Goal: Check status: Check status

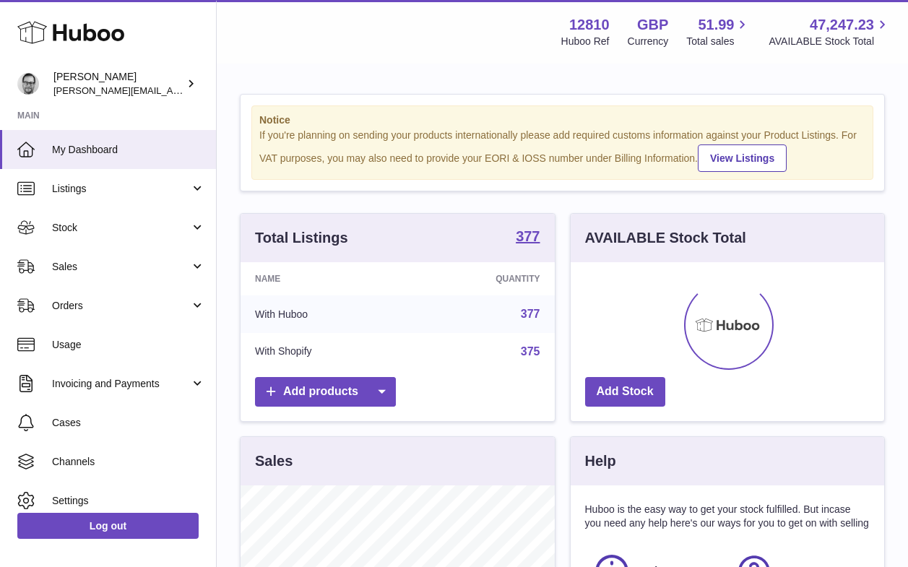
scroll to position [225, 314]
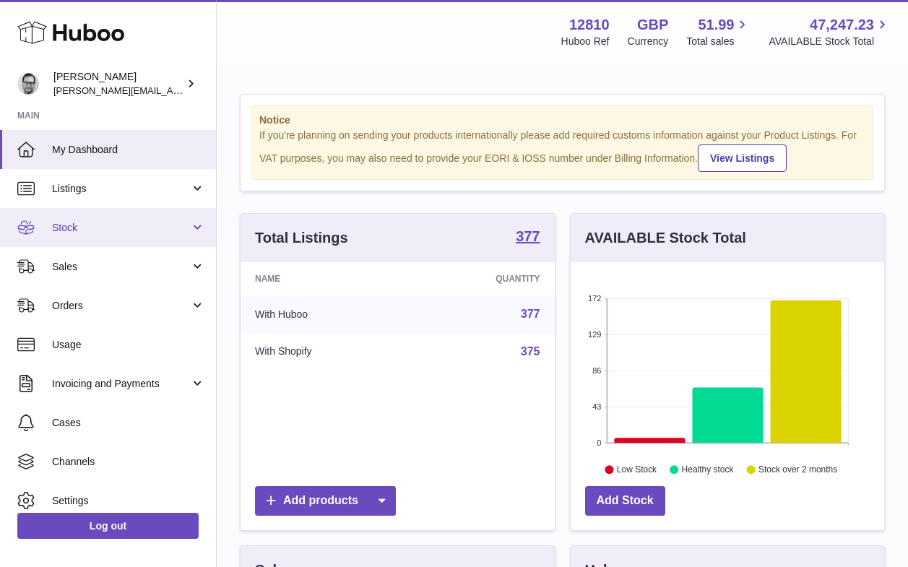
click at [82, 228] on span "Stock" at bounding box center [121, 228] width 138 height 14
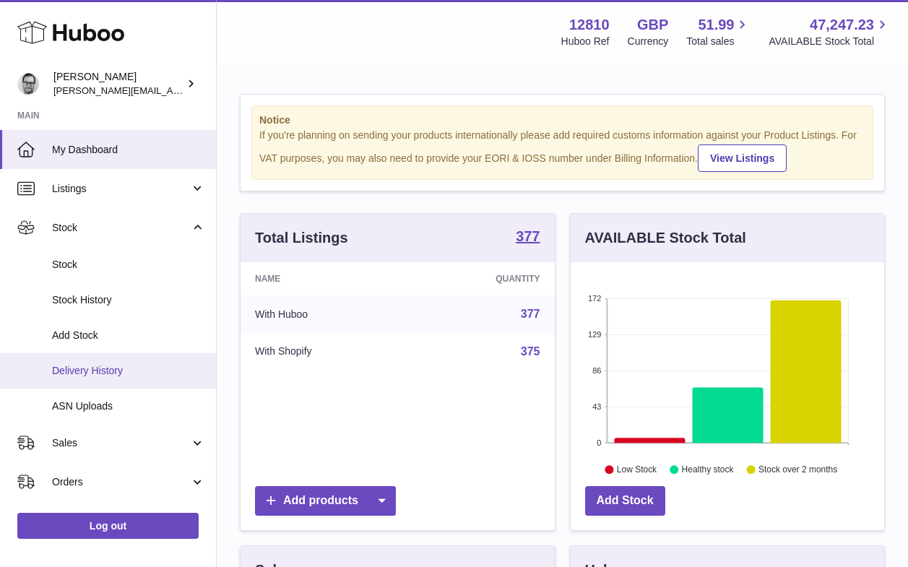
click at [87, 373] on span "Delivery History" at bounding box center [128, 371] width 153 height 14
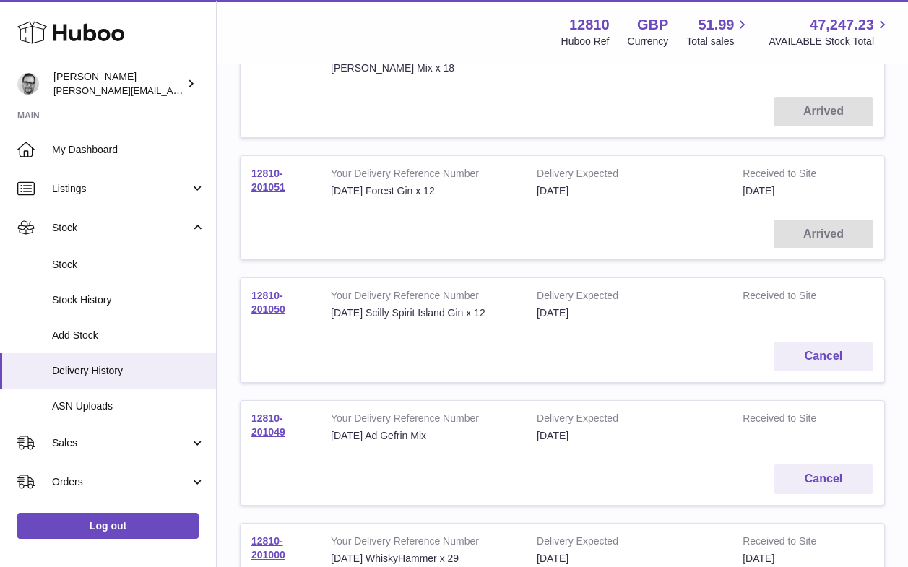
scroll to position [234, 0]
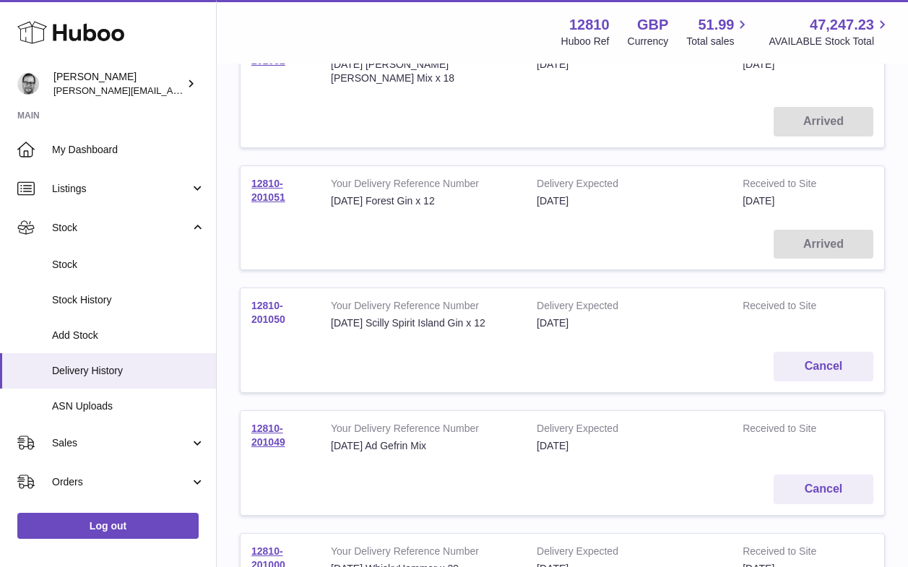
click at [266, 300] on link "12810-201050" at bounding box center [268, 312] width 34 height 25
click at [270, 182] on link "12810-201051" at bounding box center [268, 190] width 34 height 25
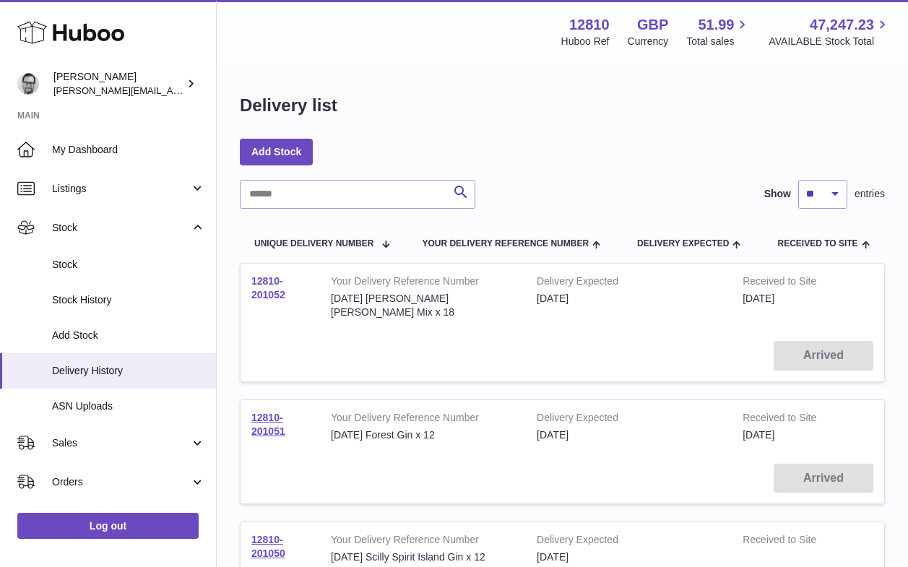
click at [260, 291] on link "12810-201052" at bounding box center [268, 287] width 34 height 25
